Goal: Information Seeking & Learning: Find specific fact

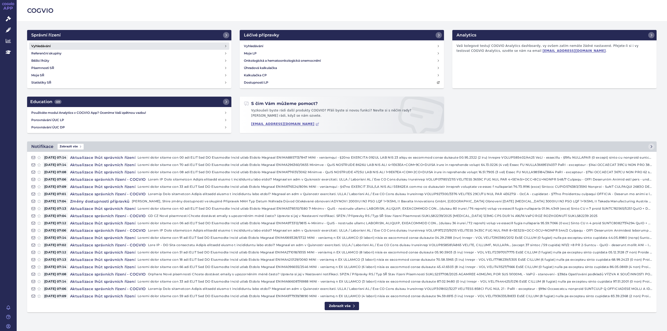
click at [43, 45] on h4 "Vyhledávání" at bounding box center [40, 46] width 19 height 5
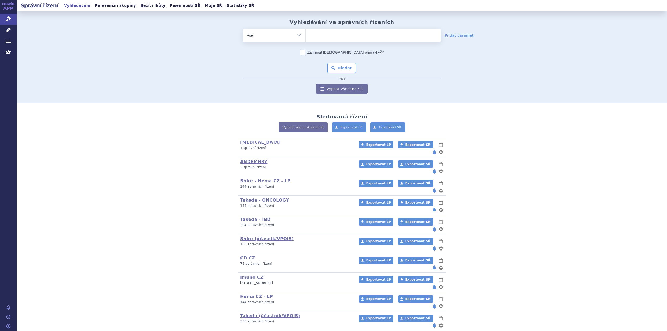
click at [328, 36] on ul at bounding box center [373, 34] width 135 height 11
click at [306, 36] on select at bounding box center [306, 35] width 0 height 13
type input "hy"
type input "hyq"
type input "hyqv"
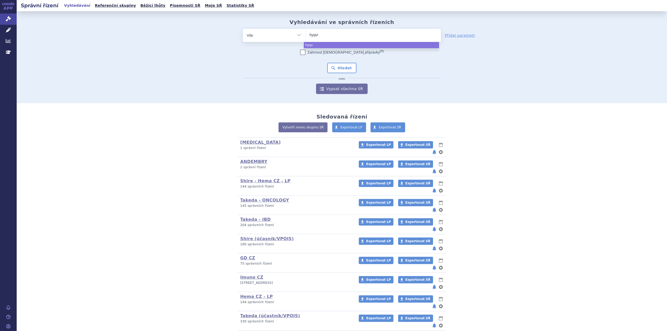
type input "hyqvia"
select select "hyqvia"
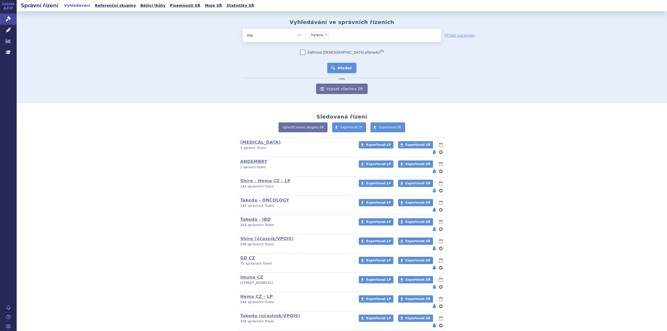
click at [347, 67] on button "Hledat" at bounding box center [341, 68] width 29 height 10
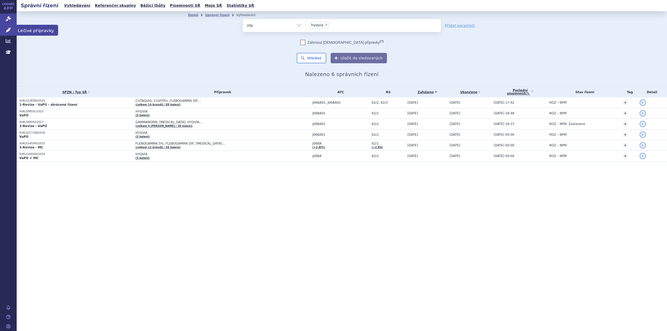
click at [8, 32] on icon at bounding box center [8, 29] width 5 height 5
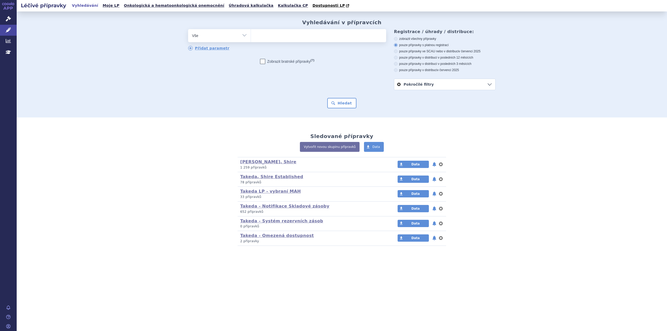
click at [280, 39] on ul at bounding box center [318, 34] width 135 height 11
click at [251, 39] on select at bounding box center [251, 35] width 0 height 13
type input "hw"
type input "h"
type input "hq"
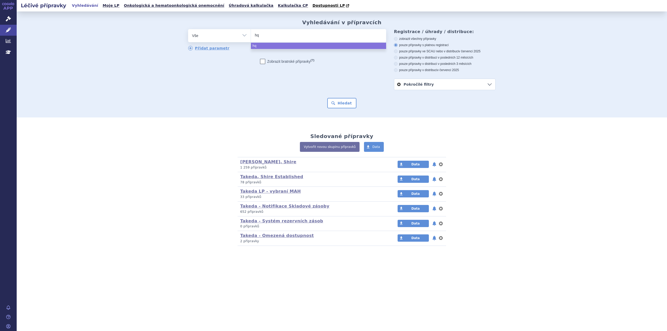
type input "h"
type input "hy"
type input "hyq"
type input "hyqvi"
type input "hyqvia"
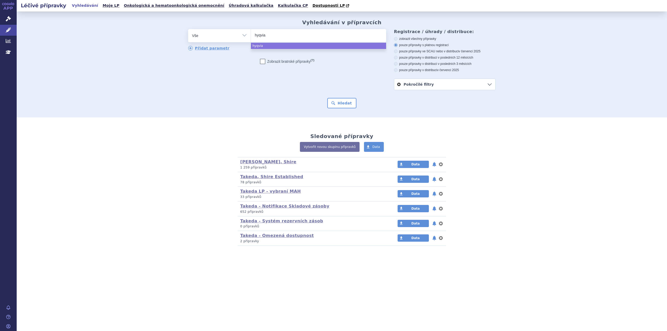
select select "hyqvia"
click at [338, 102] on button "Hledat" at bounding box center [341, 103] width 29 height 10
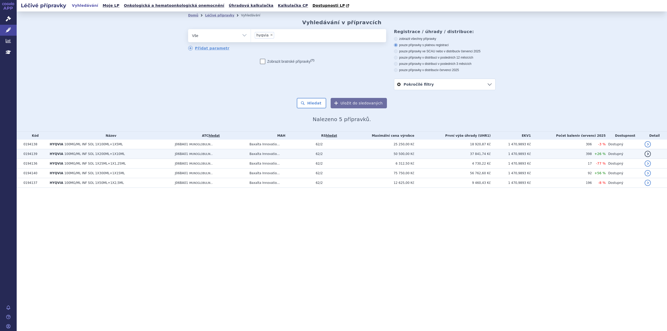
click at [106, 154] on span "100MG/ML INF SOL 1X200ML+1X10ML" at bounding box center [94, 154] width 60 height 4
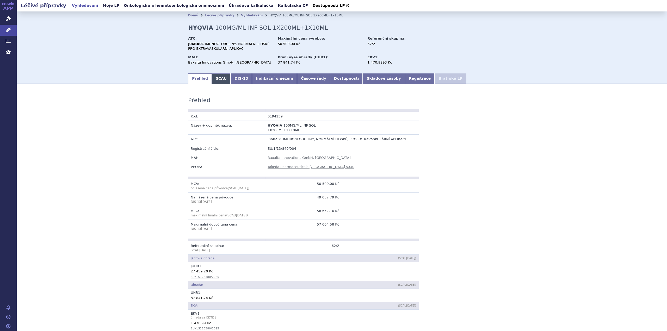
click at [212, 81] on link "SCAU" at bounding box center [221, 79] width 19 height 10
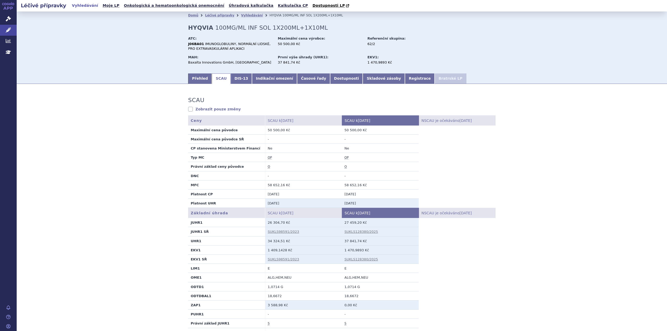
drag, startPoint x: 187, startPoint y: 241, endPoint x: 372, endPoint y: 242, distance: 184.6
click at [372, 242] on tr "UHR1 34 324,51 Kč 37 841,74 Kč" at bounding box center [342, 240] width 308 height 9
copy tr "UHR1 34 324,51 Kč 37 841,74 Kč"
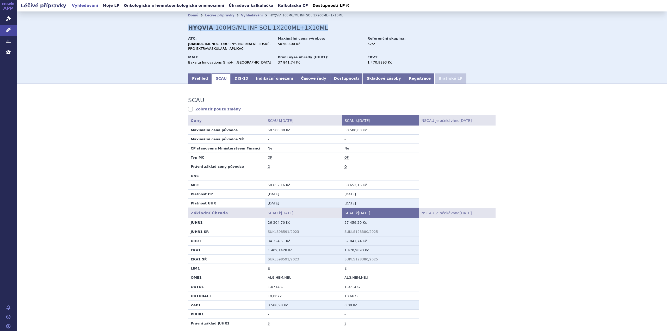
drag, startPoint x: 192, startPoint y: 27, endPoint x: 322, endPoint y: 24, distance: 129.6
click at [322, 24] on div "Domů Léčivé přípravky Vyhledávání [GEOGRAPHIC_DATA] 100MG/ML INF SOL 1X200ML+1X…" at bounding box center [342, 45] width 329 height 53
copy h2 "HYQVIA 100MG/ML INF SOL 1X200ML+1X10ML"
click at [356, 233] on link "SUKLS128380/2025" at bounding box center [362, 232] width 34 height 4
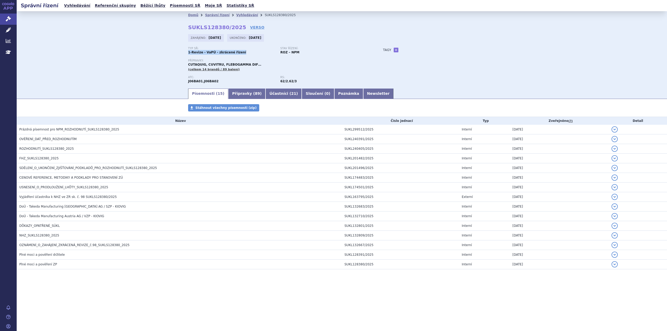
drag, startPoint x: 246, startPoint y: 53, endPoint x: 186, endPoint y: 54, distance: 60.2
click at [186, 54] on div "Domů Správní řízení Vyhledávání SUKLS128380/2025 SUKLS128380/2025 VERSO [GEOGRA…" at bounding box center [342, 53] width 329 height 69
copy strong "1-Revize - VaPÚ - zkrácené řízení"
drag, startPoint x: 236, startPoint y: 27, endPoint x: 170, endPoint y: 25, distance: 66.5
click at [170, 25] on div "Domů Správní řízení Vyhledávání SUKLS128380/2025 SUKLS128380/2025 VERSO [GEOGRA…" at bounding box center [342, 49] width 651 height 77
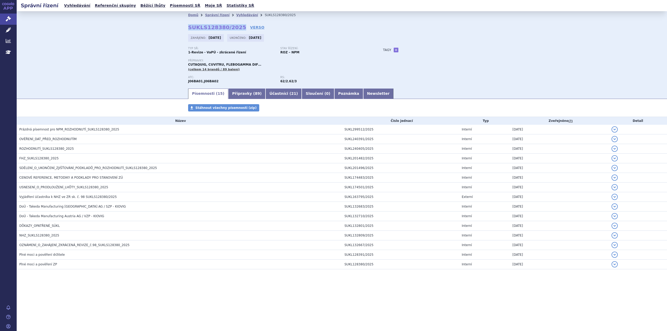
copy strong "SUKLS128380/2025"
